Goal: Task Accomplishment & Management: Complete application form

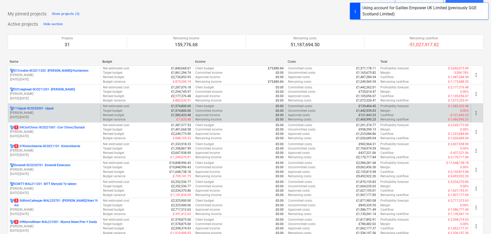
scroll to position [26, 0]
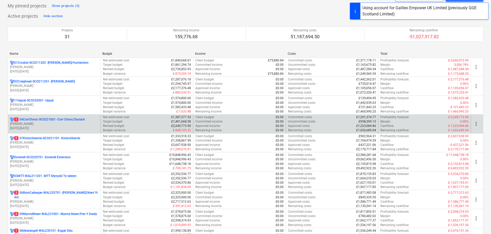
click at [44, 123] on p "[PERSON_NAME]" at bounding box center [54, 124] width 88 height 4
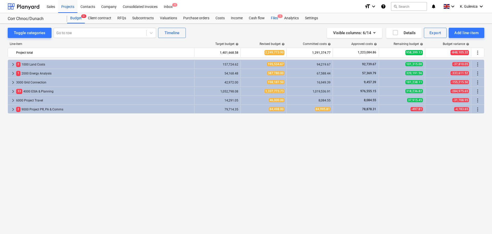
click at [275, 17] on div "Files 1" at bounding box center [274, 18] width 13 height 10
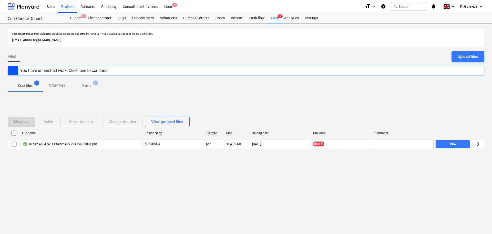
click at [91, 86] on p "Drafts" at bounding box center [87, 85] width 10 height 5
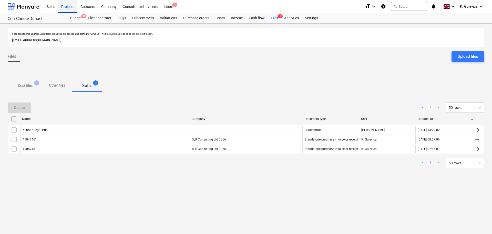
click at [70, 7] on div "Projects" at bounding box center [67, 6] width 19 height 13
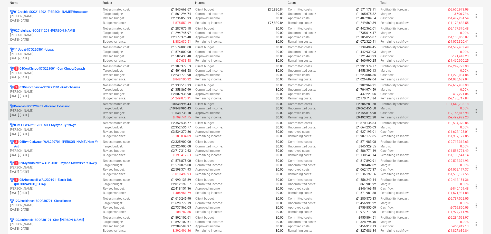
scroll to position [77, 0]
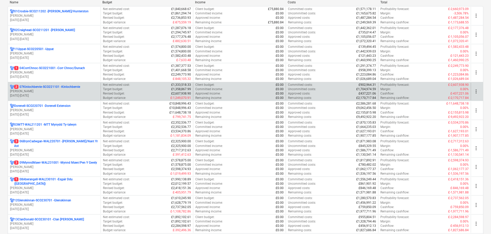
click at [62, 95] on p "[DATE] - [DATE]" at bounding box center [54, 95] width 88 height 4
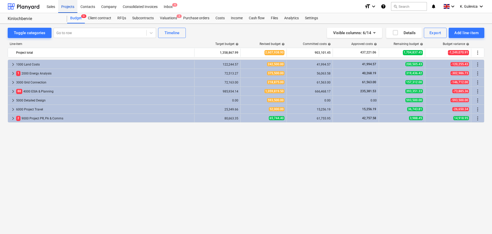
click at [64, 4] on div "Projects" at bounding box center [67, 6] width 19 height 13
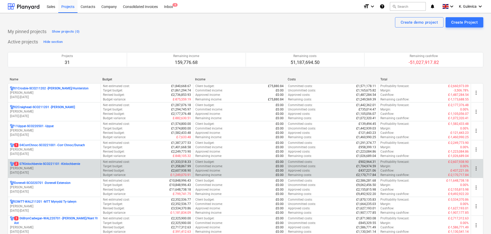
click at [44, 167] on p "[PERSON_NAME]" at bounding box center [54, 168] width 88 height 4
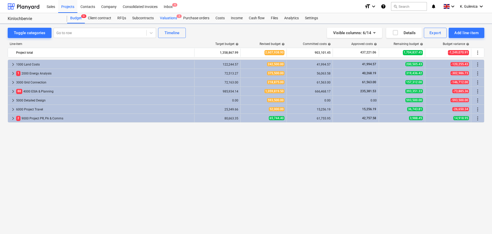
click at [170, 19] on div "Valuations 2" at bounding box center [168, 18] width 23 height 10
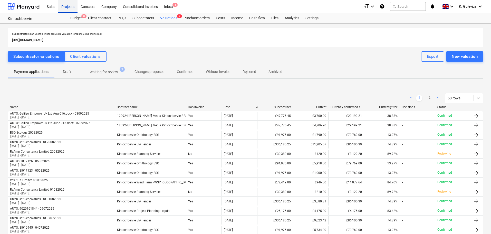
click at [64, 6] on div "Projects" at bounding box center [67, 6] width 19 height 13
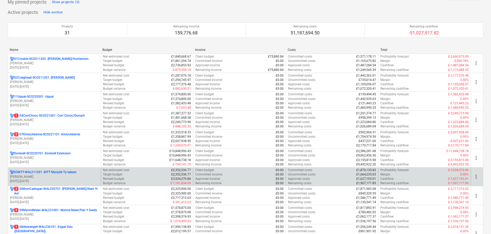
scroll to position [77, 0]
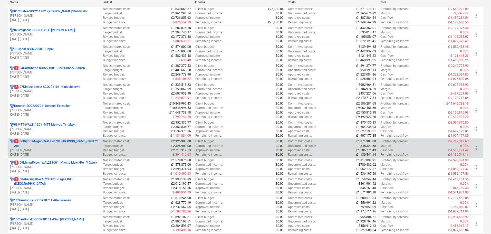
click at [41, 146] on p "3 06BrynCadwgan-WAL220701 - [PERSON_NAME]/Nant Yr Ast" at bounding box center [56, 143] width 84 height 9
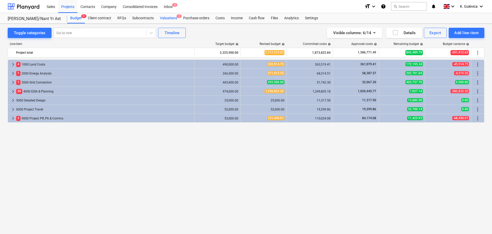
click at [165, 19] on div "Valuations 3" at bounding box center [168, 18] width 23 height 10
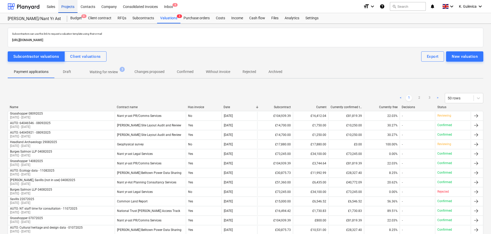
click at [68, 7] on div "Projects" at bounding box center [67, 6] width 19 height 13
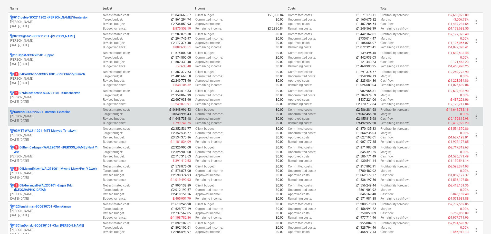
scroll to position [77, 0]
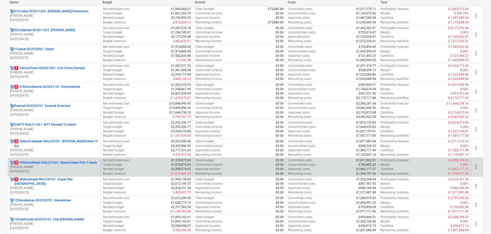
click at [41, 164] on p "3 09MynndMawr-WAL231001 - Mynnd Mawr/Pen Y Gwely" at bounding box center [55, 162] width 83 height 4
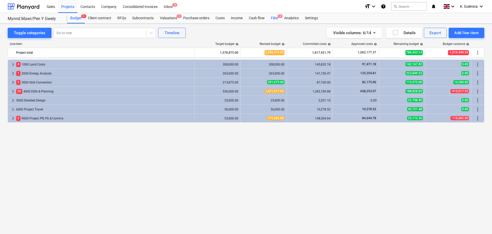
click at [276, 18] on div "Files 2" at bounding box center [274, 18] width 13 height 10
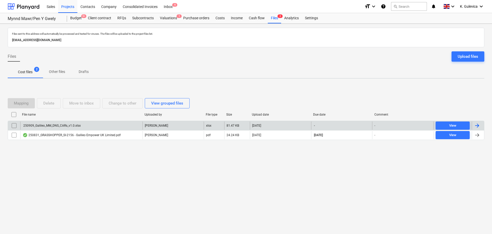
click at [96, 125] on div "250909_Galileo_MM_DNS_CARs_v1.0.xlsx" at bounding box center [81, 125] width 122 height 8
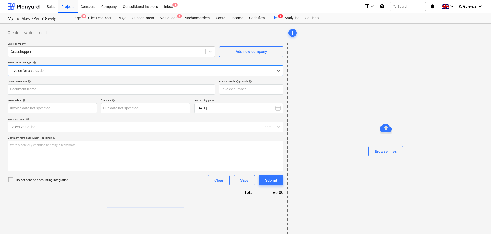
type input "SI-2156"
type input "[DATE]"
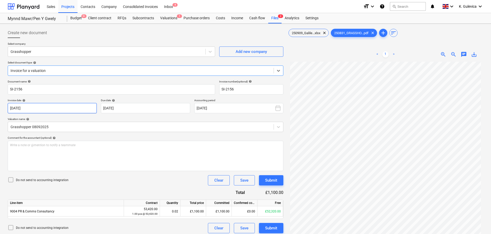
click at [80, 109] on body "Sales Projects Contacts Company Consolidated Invoices Inbox 4 format_size keybo…" at bounding box center [245, 117] width 491 height 234
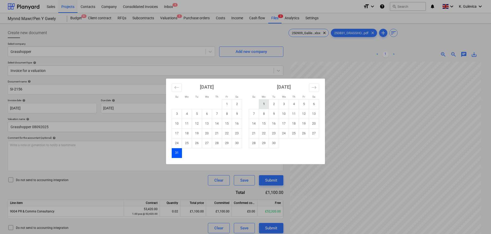
click at [265, 102] on td "1" at bounding box center [264, 104] width 10 height 10
type input "[DATE]"
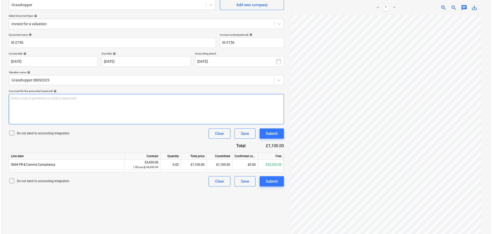
scroll to position [51, 0]
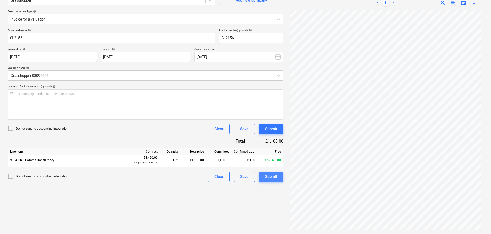
click at [274, 178] on div "Submit" at bounding box center [271, 176] width 12 height 7
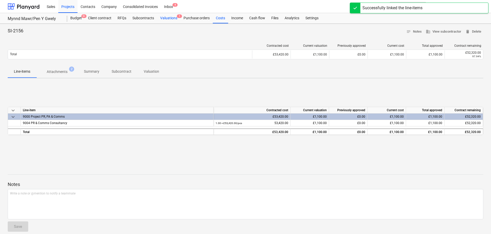
click at [169, 18] on div "Valuations 1" at bounding box center [168, 18] width 23 height 10
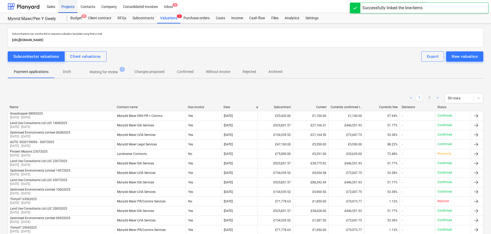
click at [69, 7] on div "Projects" at bounding box center [67, 6] width 19 height 13
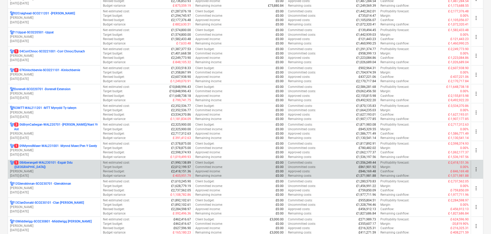
scroll to position [103, 0]
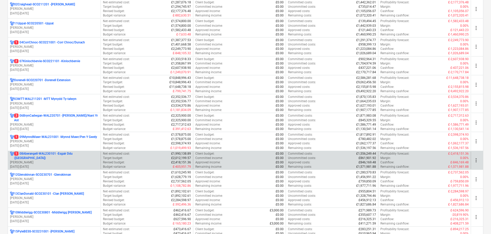
click at [63, 160] on p "[PERSON_NAME]" at bounding box center [54, 162] width 88 height 4
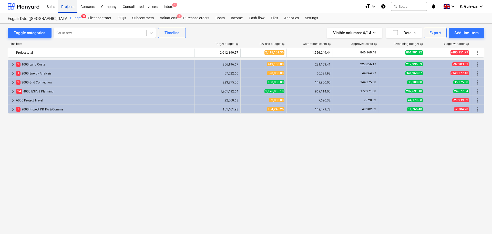
click at [67, 4] on div "Projects" at bounding box center [67, 6] width 19 height 13
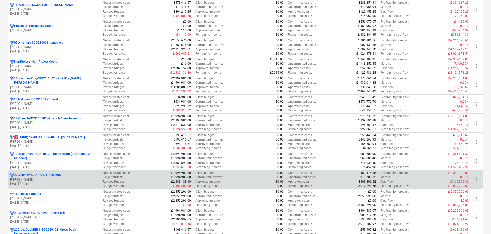
scroll to position [333, 0]
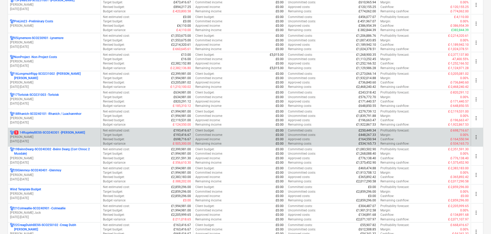
click at [69, 139] on p "[PERSON_NAME]" at bounding box center [54, 137] width 88 height 4
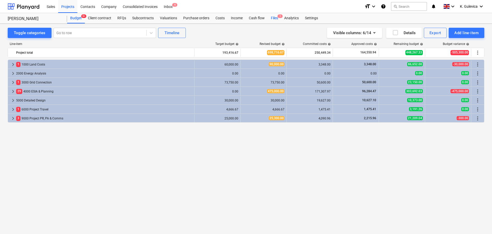
click at [273, 19] on div "Files 1" at bounding box center [274, 18] width 13 height 10
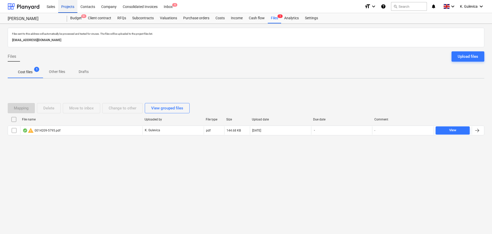
click at [65, 9] on div "Projects" at bounding box center [67, 6] width 19 height 13
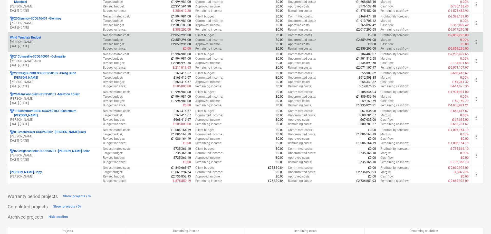
scroll to position [359, 0]
